Goal: Book appointment/travel/reservation

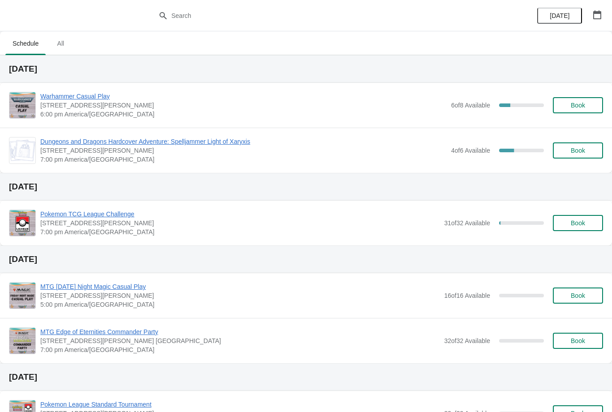
click at [593, 107] on span "Book" at bounding box center [578, 105] width 34 height 7
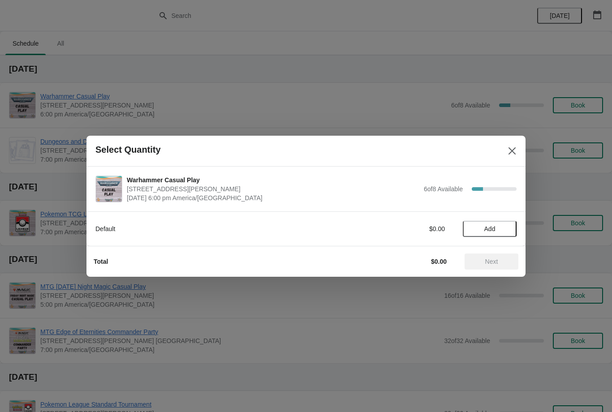
click at [503, 226] on span "Add" at bounding box center [490, 229] width 38 height 7
click at [498, 260] on span "Next" at bounding box center [492, 261] width 13 height 7
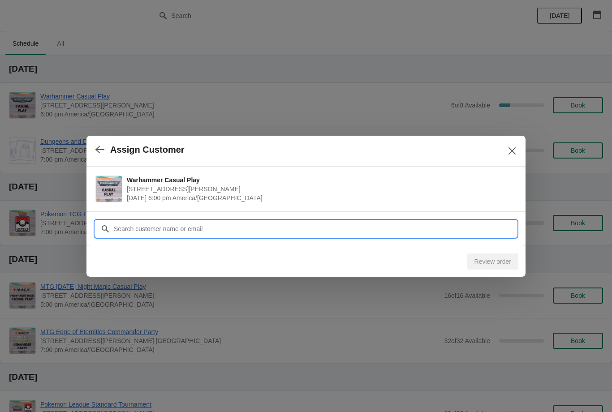
click at [490, 227] on input "Customer" at bounding box center [315, 229] width 404 height 16
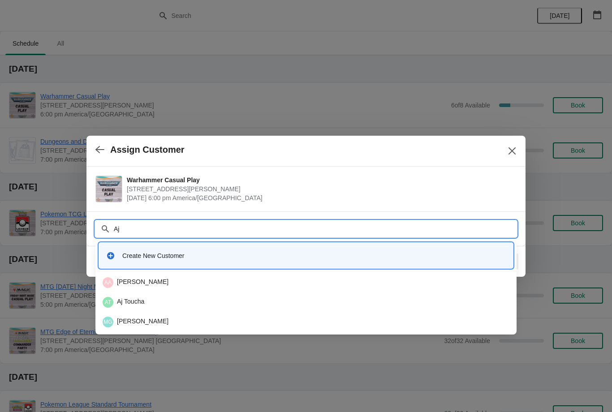
type input "A"
type input "D"
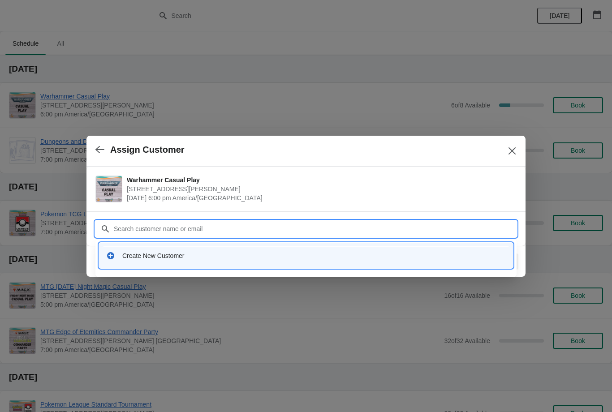
click at [511, 152] on icon "Close" at bounding box center [512, 151] width 9 height 9
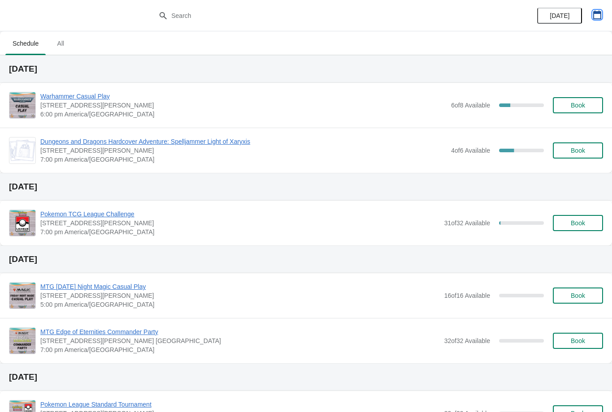
click at [594, 18] on icon "button" at bounding box center [598, 14] width 8 height 9
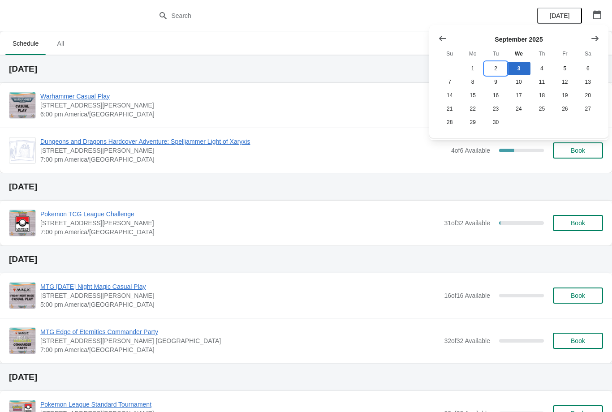
click at [490, 65] on button "2" at bounding box center [496, 68] width 23 height 13
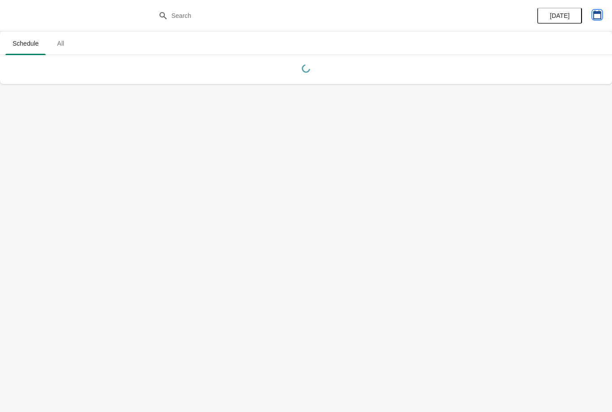
click at [599, 14] on icon "button" at bounding box center [597, 14] width 9 height 9
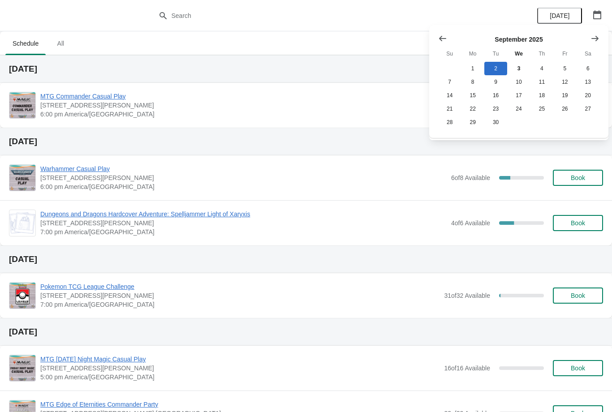
click at [595, 18] on icon "button" at bounding box center [597, 14] width 9 height 9
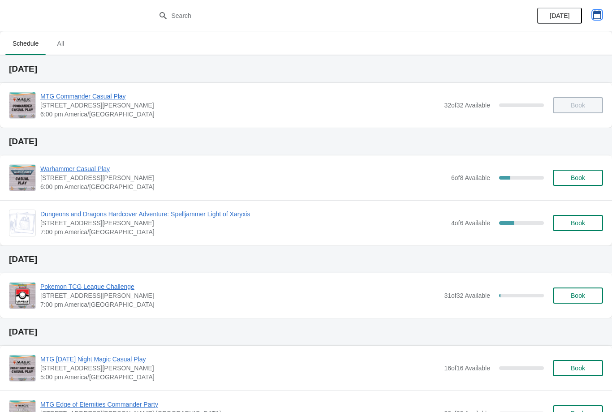
click at [604, 16] on button "button" at bounding box center [598, 15] width 16 height 16
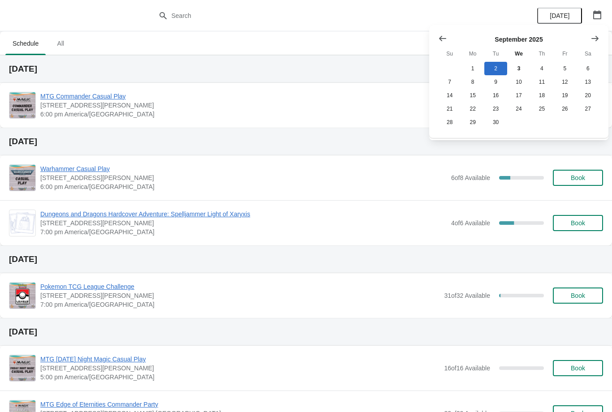
click at [439, 32] on button "Show previous month, August 2025" at bounding box center [443, 38] width 16 height 16
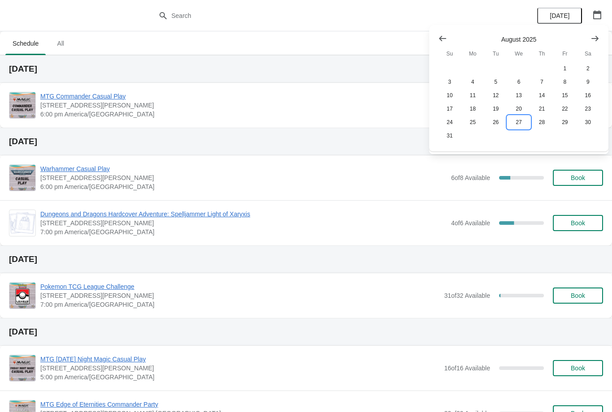
click at [522, 120] on button "27" at bounding box center [519, 122] width 23 height 13
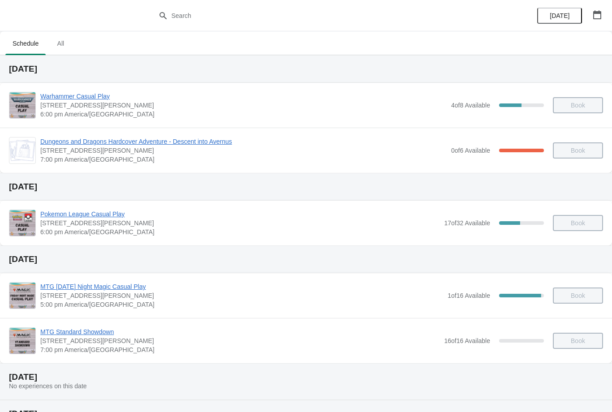
click at [98, 98] on span "Warhammer Casual Play" at bounding box center [243, 96] width 407 height 9
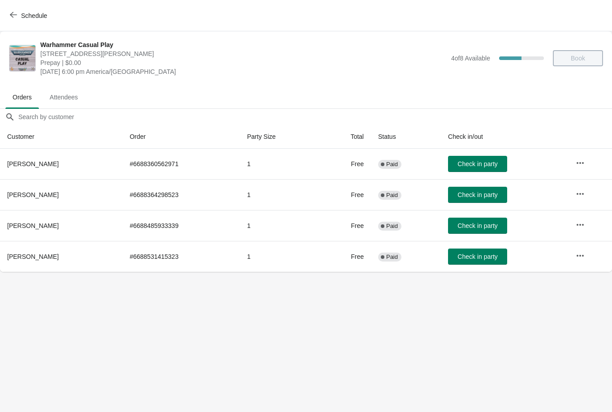
click at [5, 12] on button "Schedule" at bounding box center [29, 16] width 50 height 16
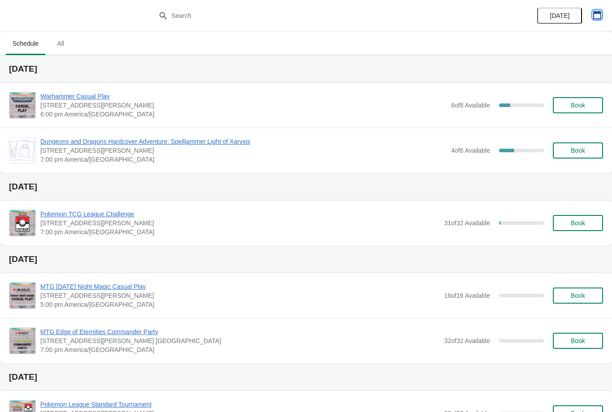
click at [597, 17] on icon "button" at bounding box center [597, 14] width 9 height 9
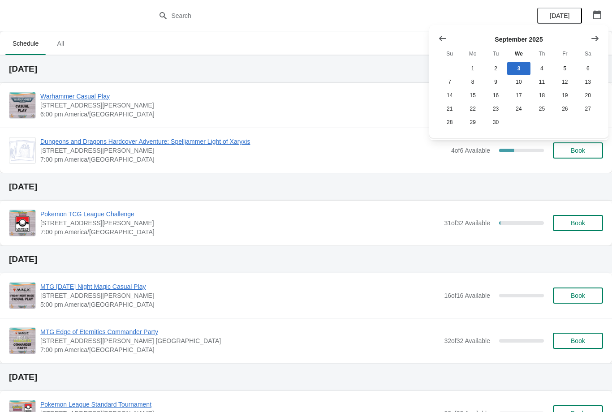
click at [303, 108] on span "[STREET_ADDRESS][PERSON_NAME]" at bounding box center [243, 105] width 407 height 9
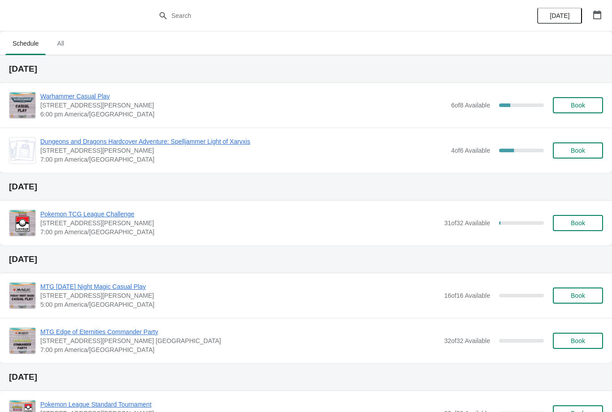
click at [579, 108] on span "Book" at bounding box center [578, 105] width 14 height 7
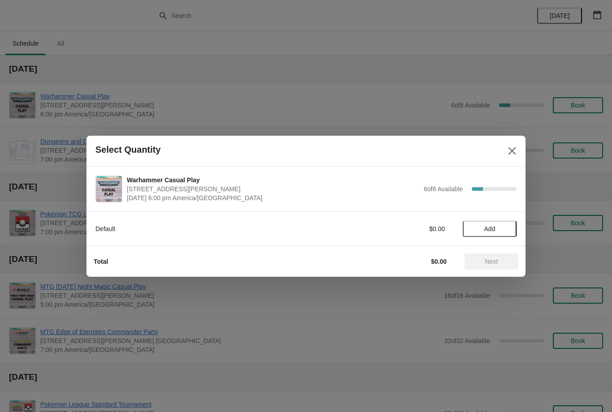
click at [505, 226] on span "Add" at bounding box center [490, 229] width 38 height 7
click at [501, 260] on span "Next" at bounding box center [491, 261] width 39 height 7
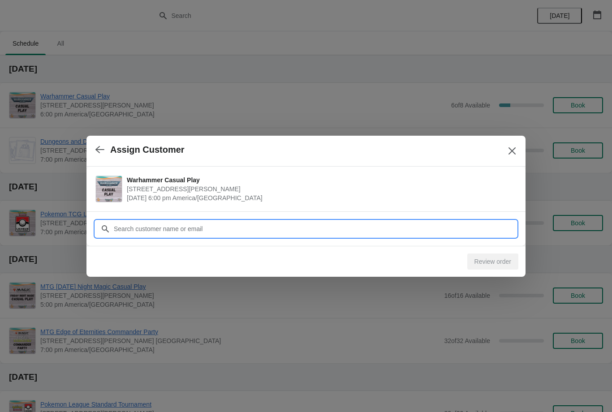
click at [419, 226] on input "Customer" at bounding box center [315, 229] width 404 height 16
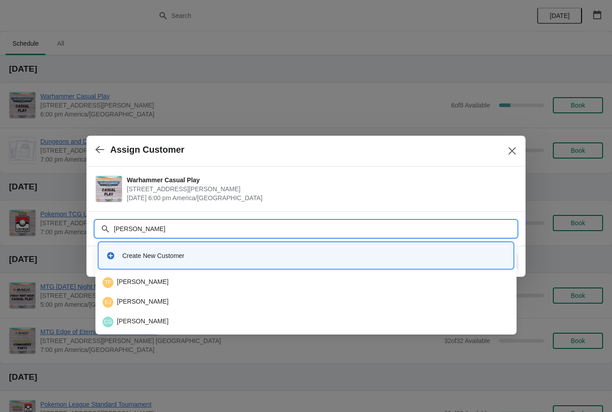
type input "Asaf"
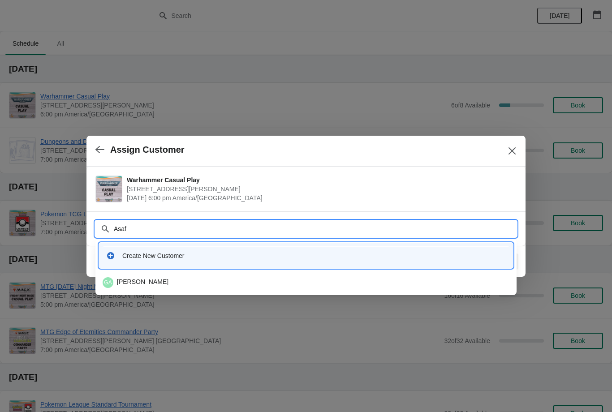
click at [306, 280] on div "GA Gabriel Asaf" at bounding box center [306, 283] width 407 height 11
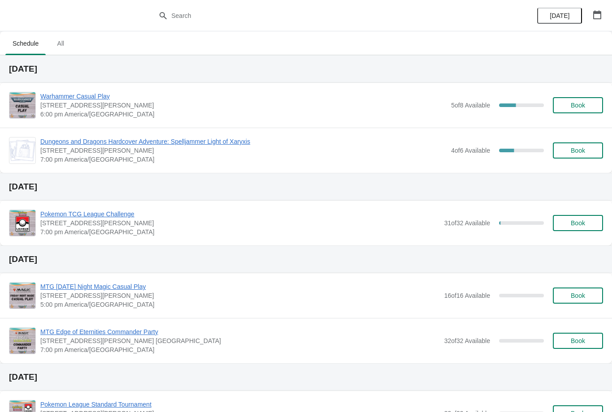
click at [102, 96] on span "Warhammer Casual Play" at bounding box center [243, 96] width 407 height 9
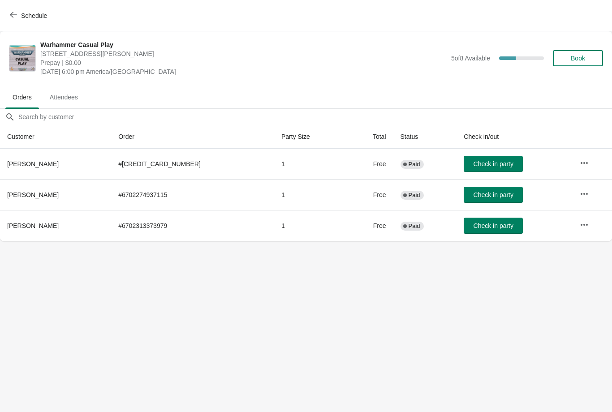
click at [9, 18] on button "Schedule" at bounding box center [29, 16] width 50 height 16
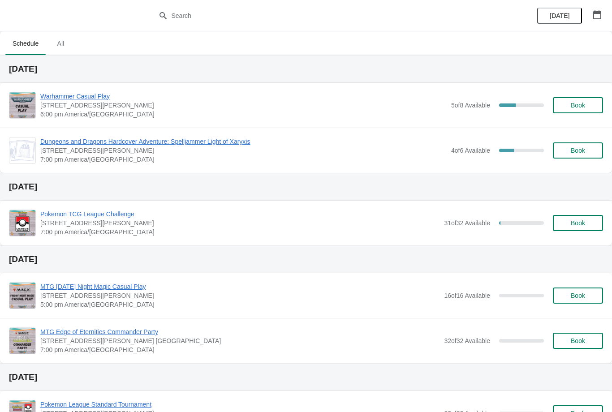
click at [584, 106] on span "Book" at bounding box center [578, 105] width 14 height 7
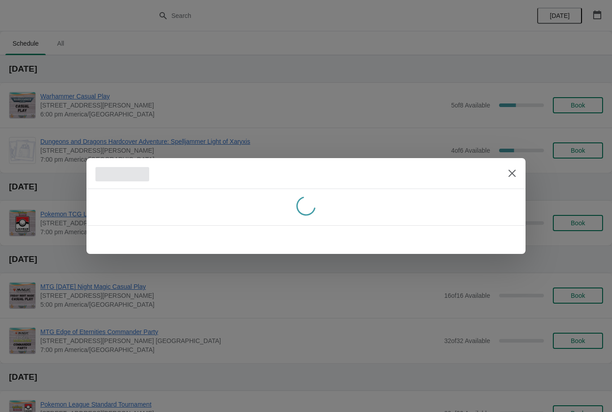
click at [511, 228] on div at bounding box center [306, 240] width 439 height 29
click at [503, 232] on div at bounding box center [306, 240] width 439 height 29
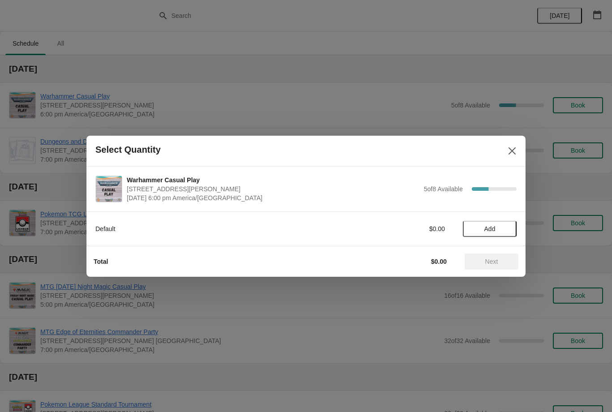
click at [504, 230] on span "Add" at bounding box center [490, 229] width 38 height 7
click at [499, 261] on span "Next" at bounding box center [491, 261] width 39 height 7
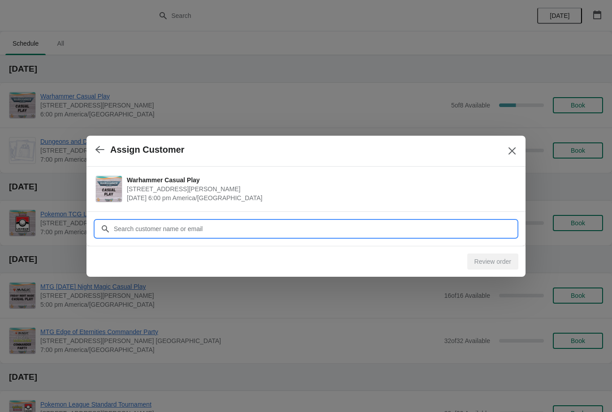
click at [476, 222] on input "Customer" at bounding box center [315, 229] width 404 height 16
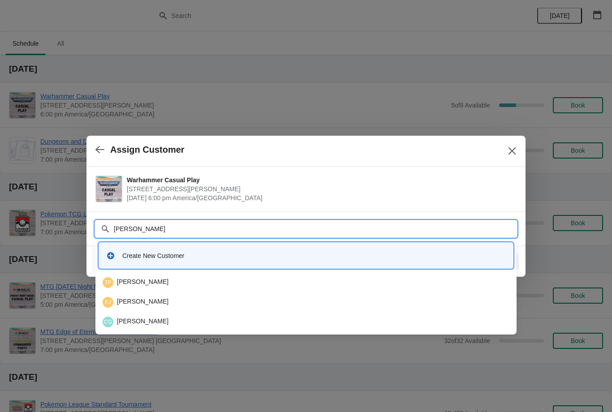
type input "Asaf"
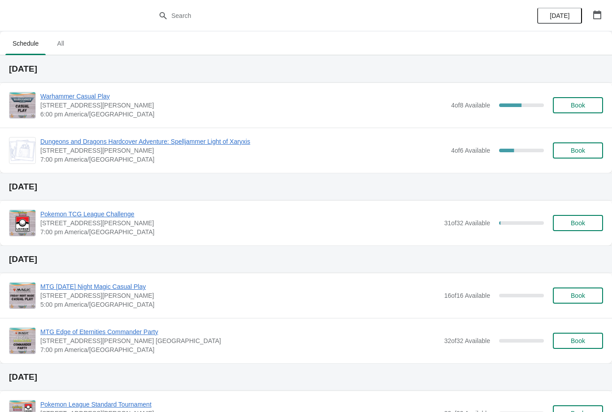
click at [252, 140] on span "Dungeons and Dragons Hardcover Adventure: Spelljammer Light of Xaryxis" at bounding box center [243, 141] width 407 height 9
click at [571, 113] on button "Book" at bounding box center [578, 105] width 50 height 16
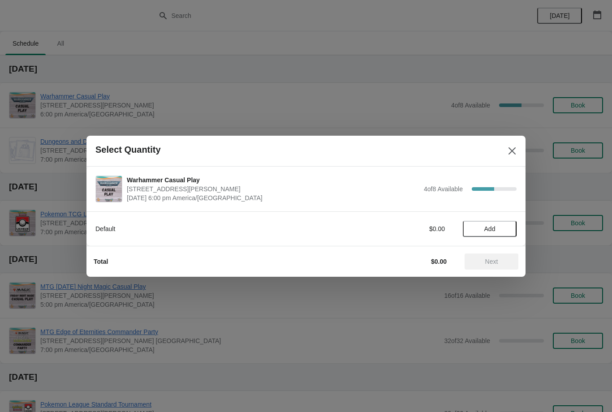
click at [494, 219] on div "Default $0.00 Add" at bounding box center [305, 224] width 421 height 25
click at [497, 233] on button "Add" at bounding box center [490, 229] width 54 height 16
click at [491, 265] on span "Next" at bounding box center [492, 261] width 13 height 7
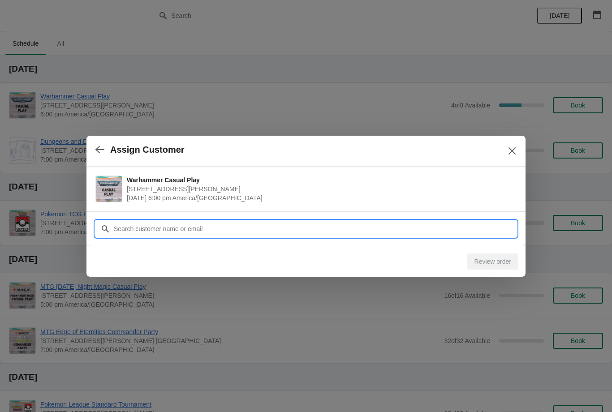
click at [474, 231] on input "Customer" at bounding box center [315, 229] width 404 height 16
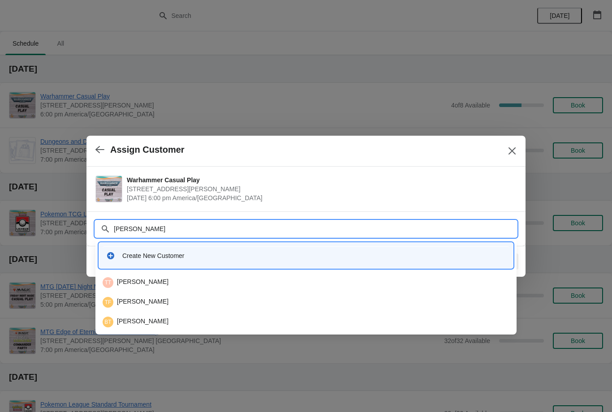
type input "Thomas"
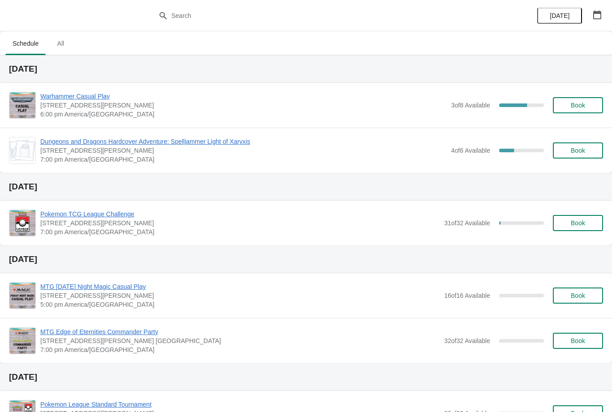
click at [573, 108] on span "Book" at bounding box center [578, 105] width 14 height 7
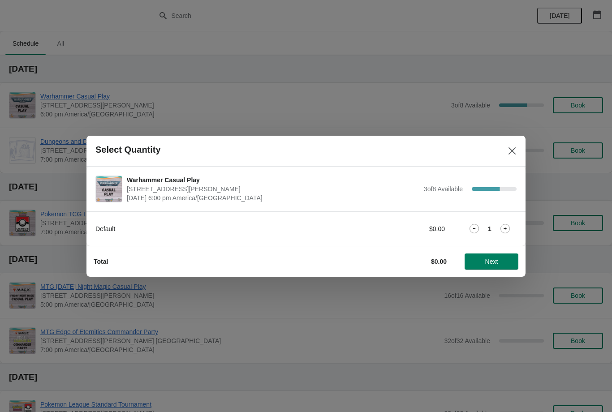
click at [502, 269] on button "Next" at bounding box center [492, 262] width 54 height 16
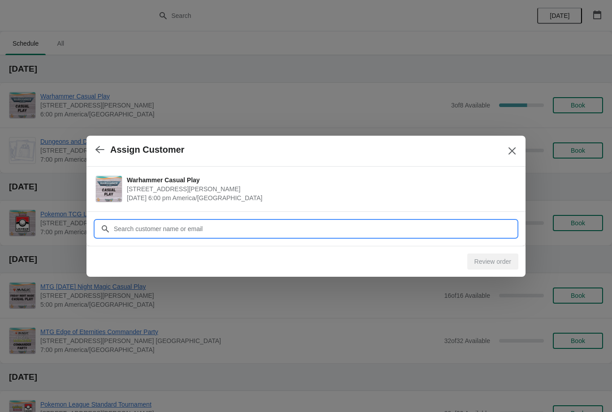
click at [462, 229] on input "Customer" at bounding box center [315, 229] width 404 height 16
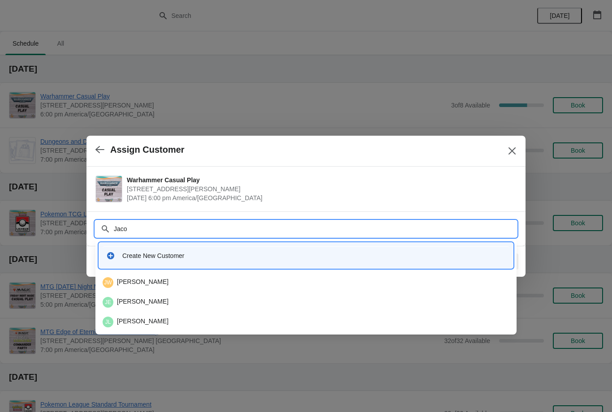
type input "[PERSON_NAME]"
